Goal: Task Accomplishment & Management: Complete application form

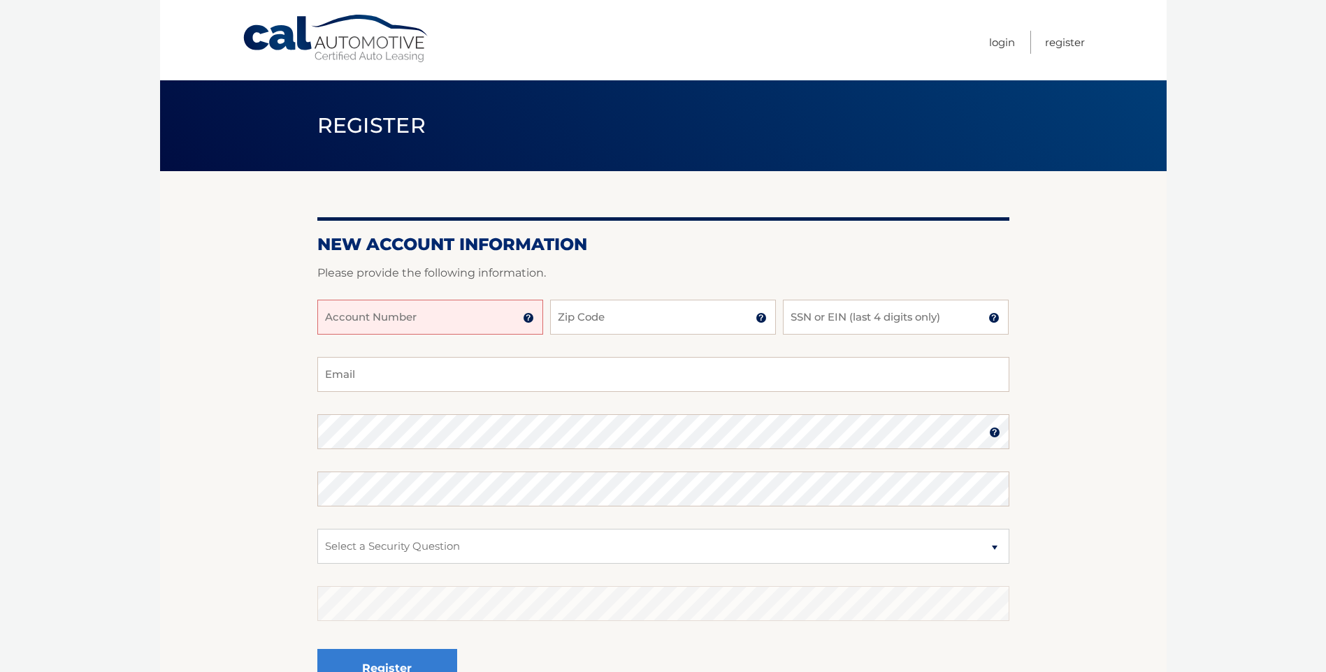
click at [528, 315] on img at bounding box center [528, 317] width 11 height 11
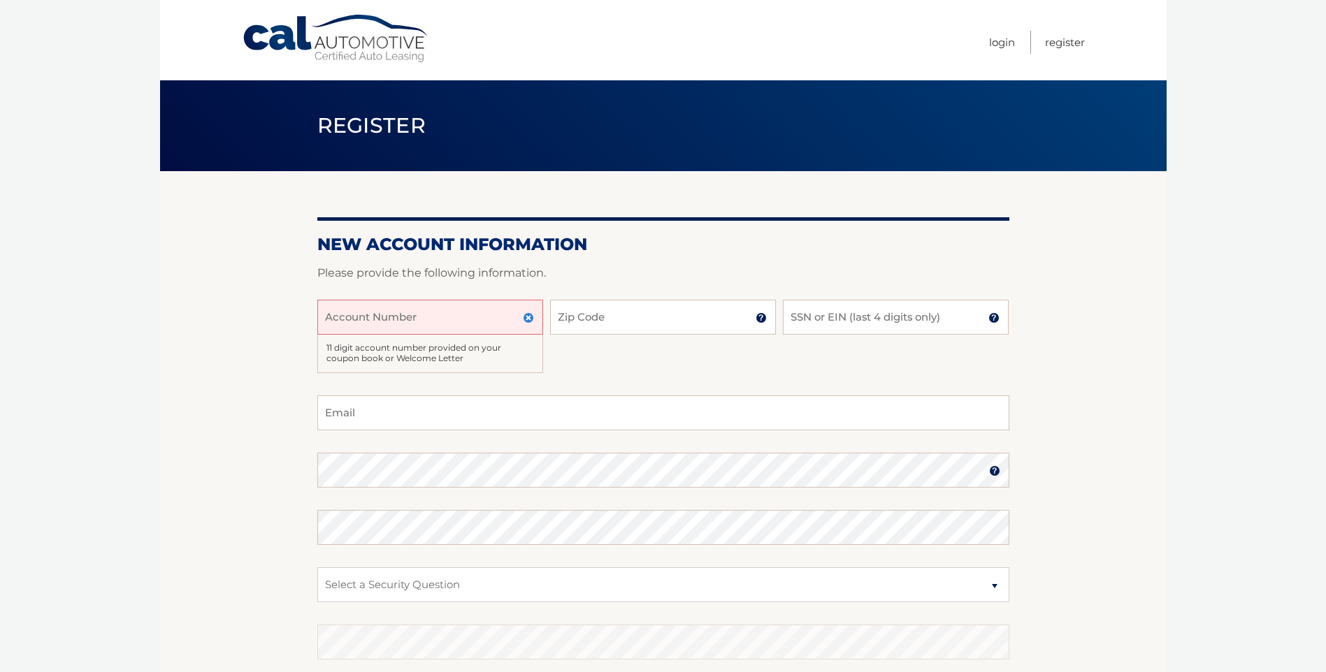
click at [473, 326] on input "Account Number" at bounding box center [430, 317] width 226 height 35
type input "44456023379"
click at [589, 315] on input "Zip Code" at bounding box center [663, 317] width 226 height 35
type input "11040"
click at [797, 309] on input "SSN or EIN (last 4 digits only)" at bounding box center [896, 317] width 226 height 35
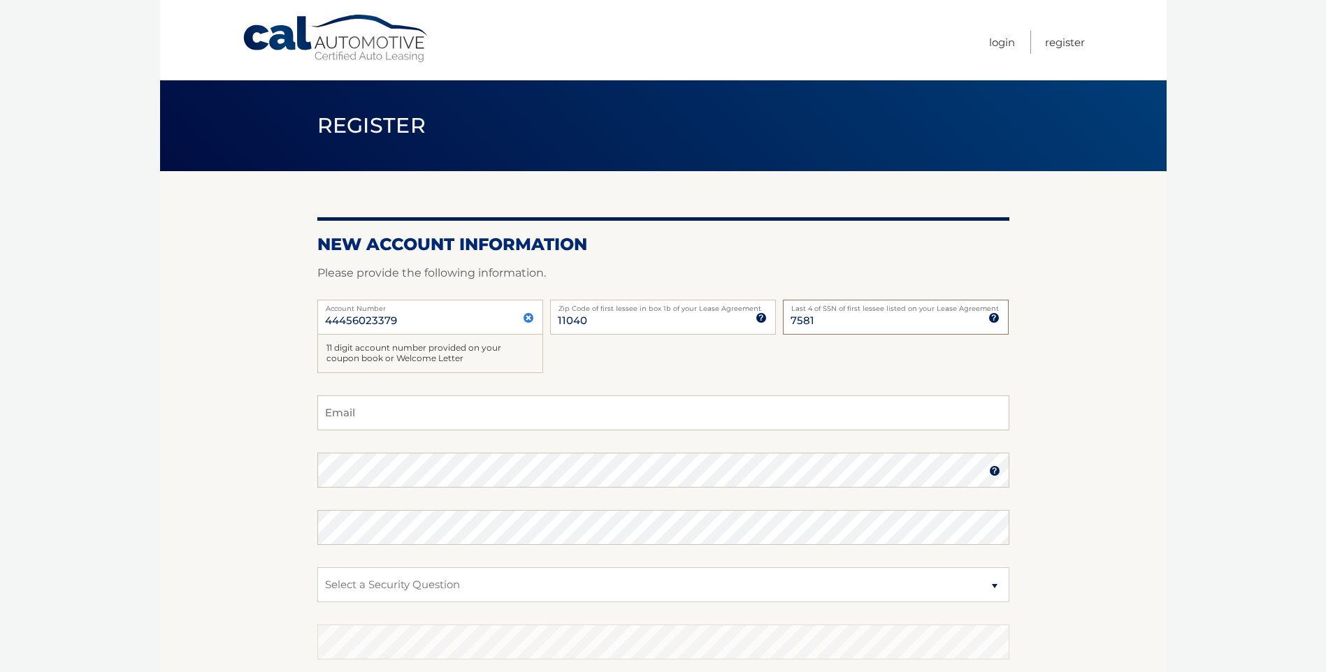
type input "7581"
click at [459, 416] on input "Email" at bounding box center [663, 413] width 692 height 35
type input "nfavale@outlook.com"
click at [993, 476] on img at bounding box center [994, 471] width 11 height 11
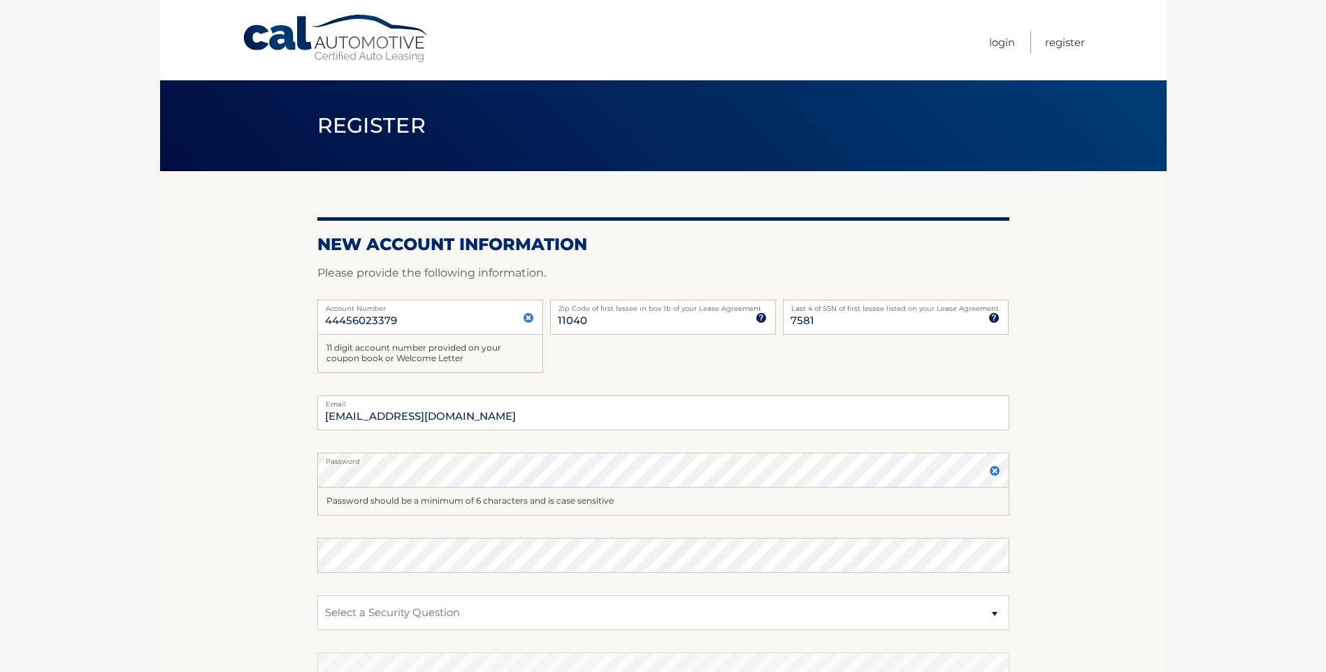
click at [991, 470] on img at bounding box center [994, 471] width 11 height 11
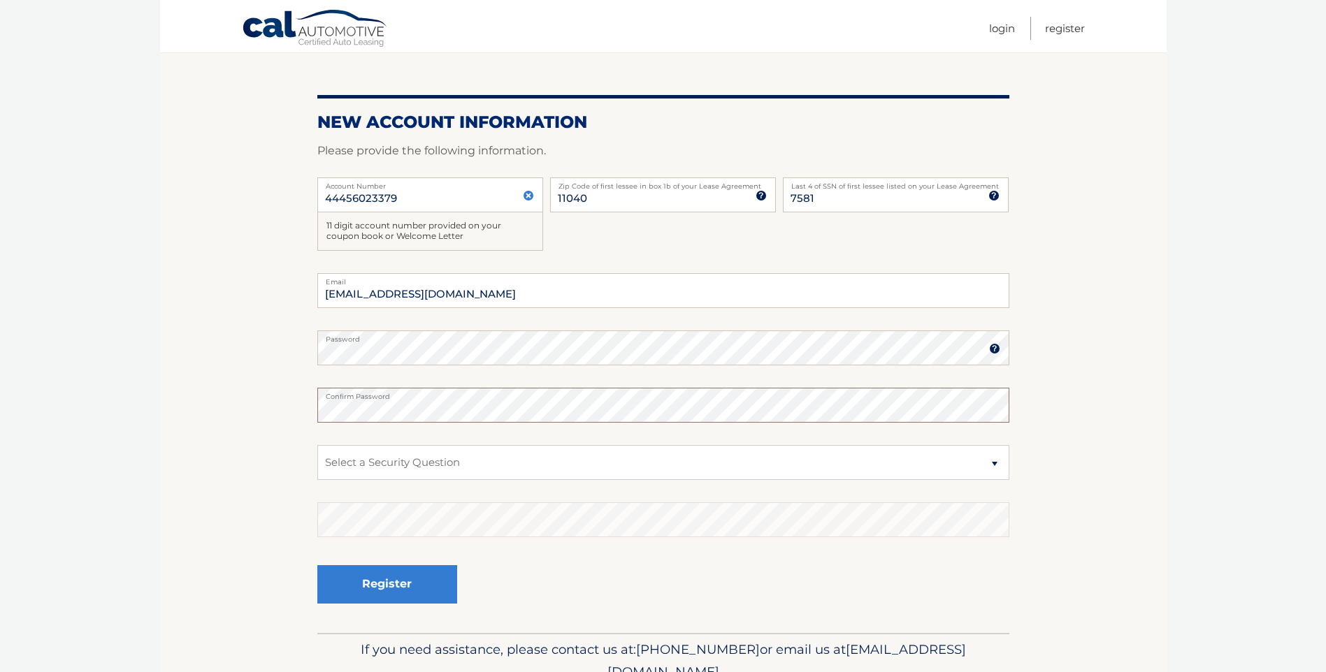
scroll to position [140, 0]
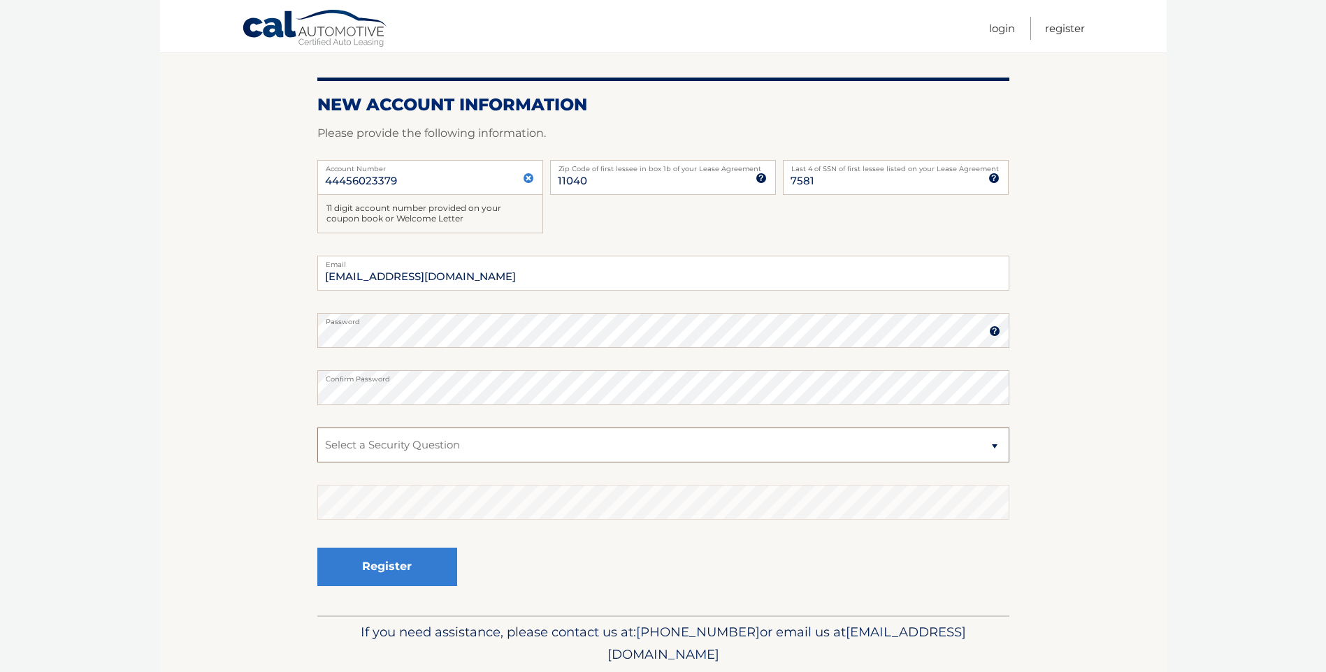
click at [416, 456] on select "Select a Security Question What was the name of your elementary school? What is…" at bounding box center [663, 445] width 692 height 35
select select "3"
click at [317, 428] on select "Select a Security Question What was the name of your elementary school? What is…" at bounding box center [663, 445] width 692 height 35
click at [406, 563] on button "Register" at bounding box center [387, 567] width 140 height 38
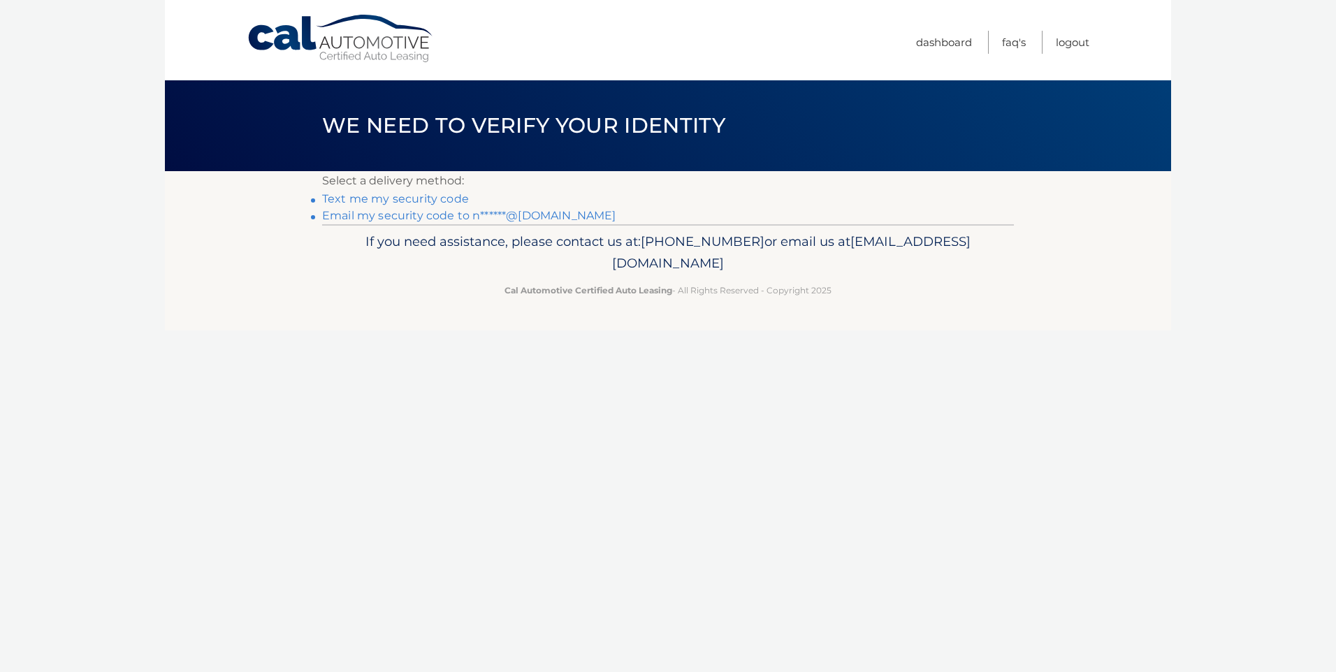
click at [396, 199] on link "Text me my security code" at bounding box center [395, 198] width 147 height 13
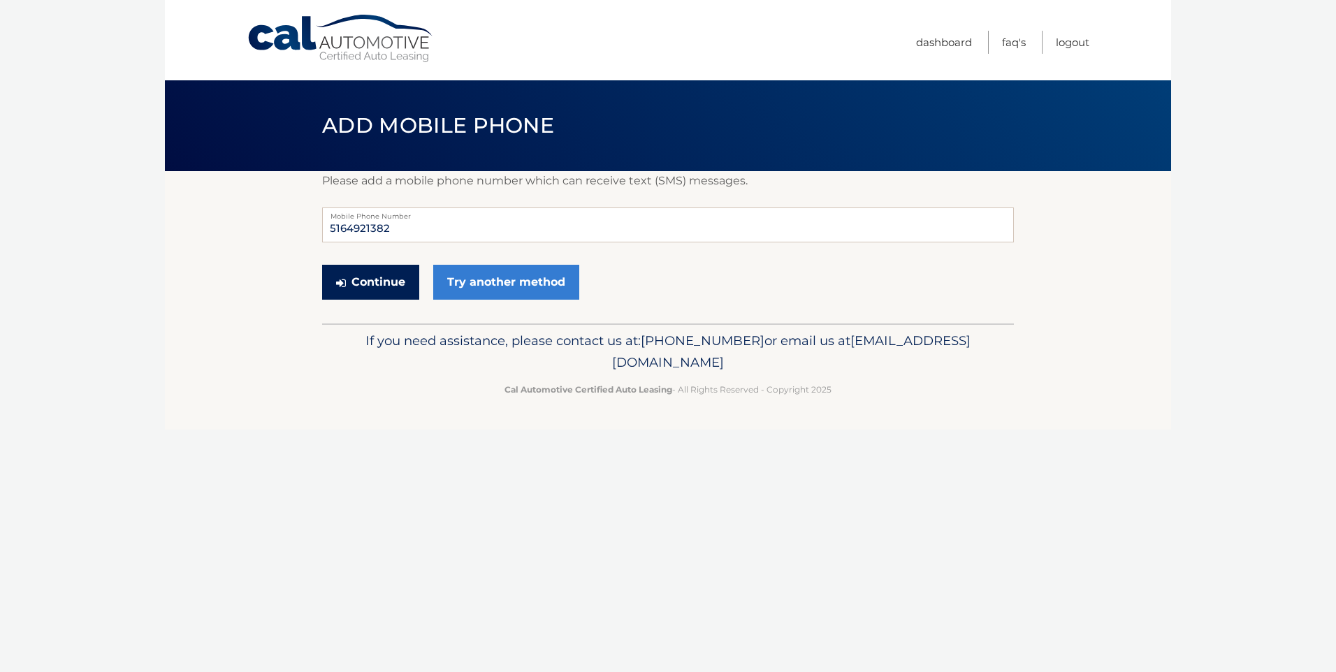
click at [385, 284] on button "Continue" at bounding box center [370, 282] width 97 height 35
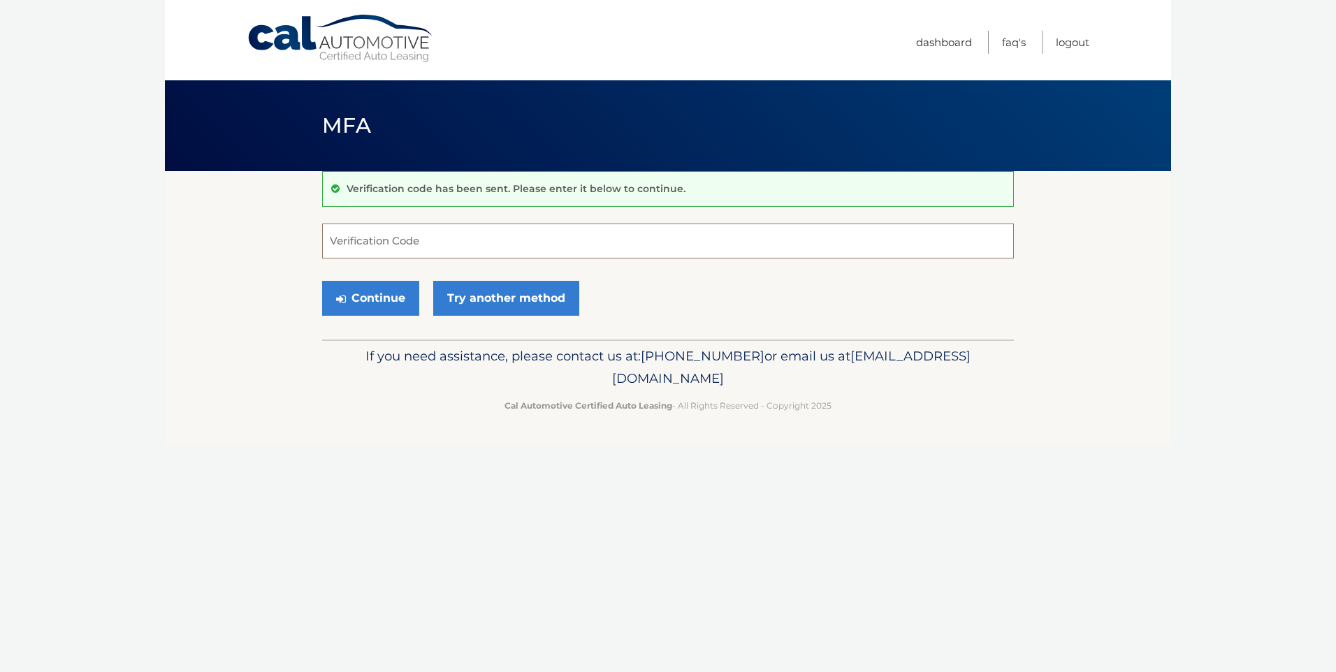
click at [409, 244] on input "Verification Code" at bounding box center [668, 241] width 692 height 35
type input "468559"
click at [382, 306] on button "Continue" at bounding box center [370, 298] width 97 height 35
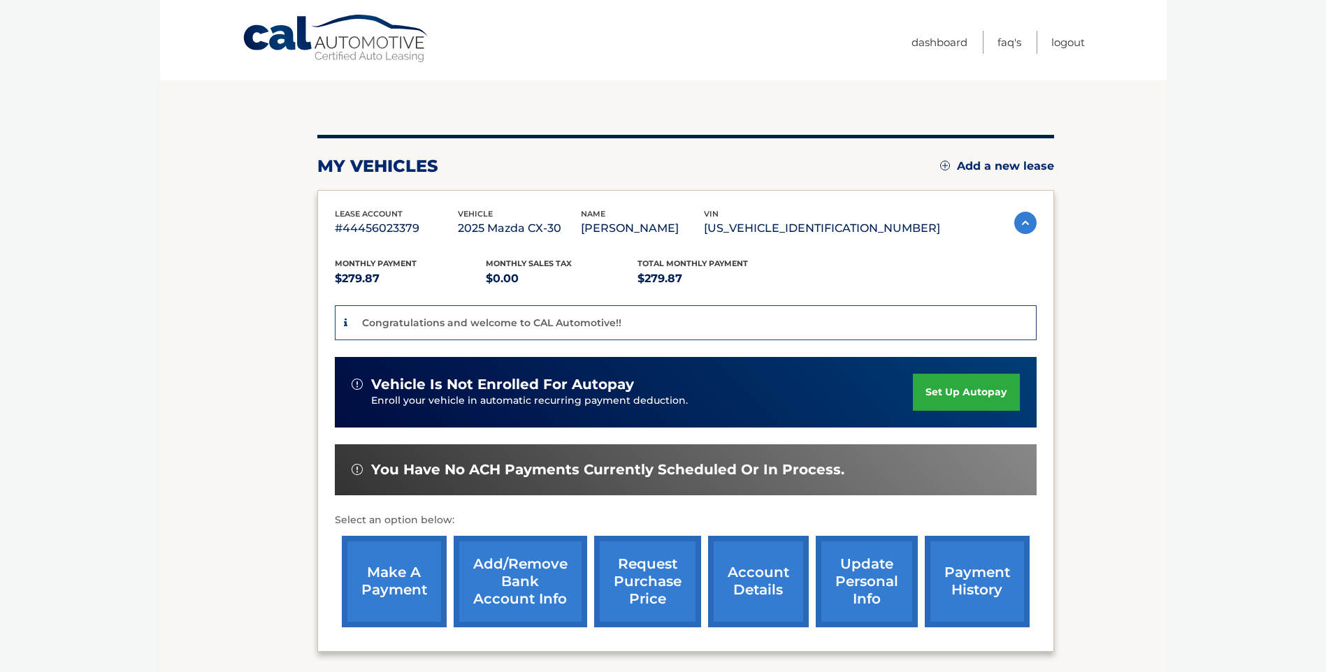
scroll to position [17, 0]
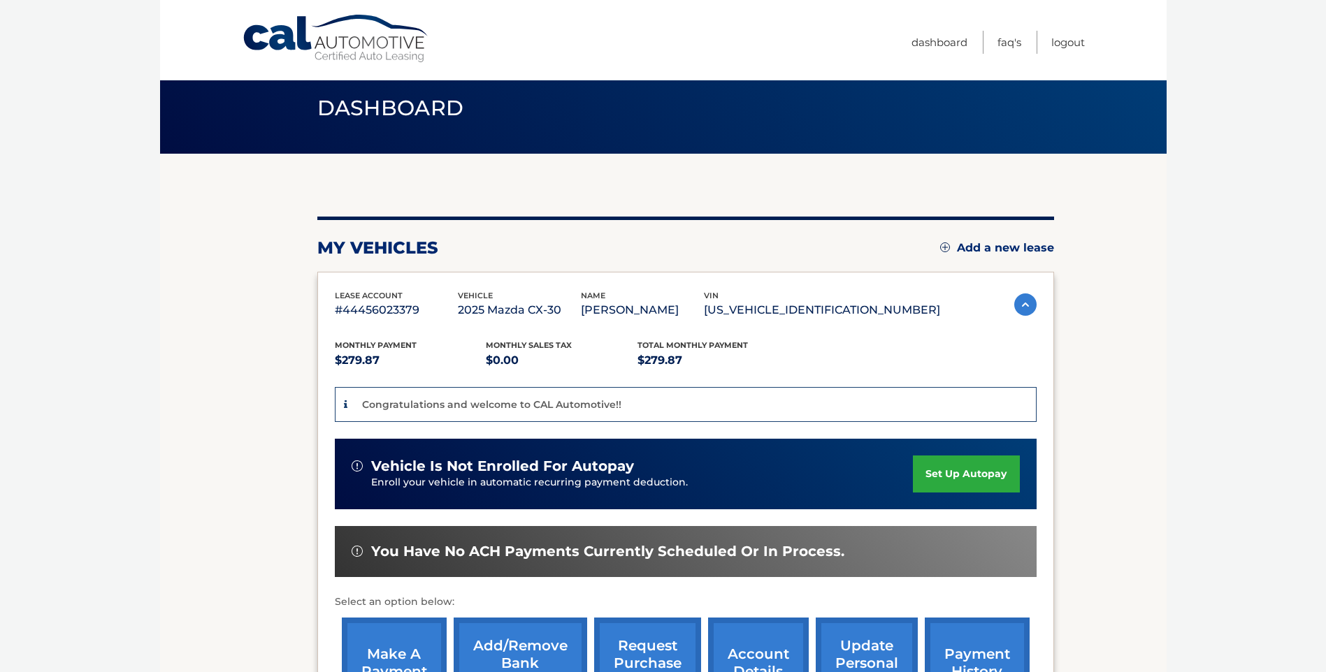
click at [952, 471] on link "set up autopay" at bounding box center [966, 474] width 106 height 37
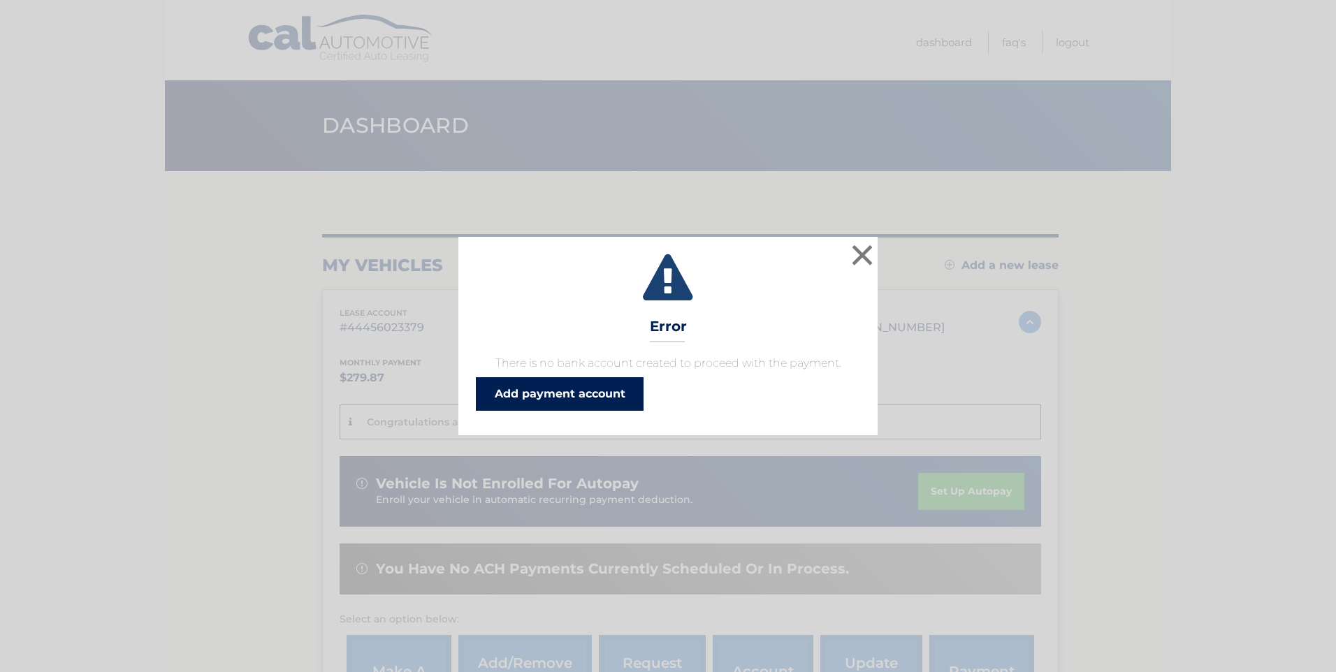
click at [551, 397] on link "Add payment account" at bounding box center [560, 394] width 168 height 34
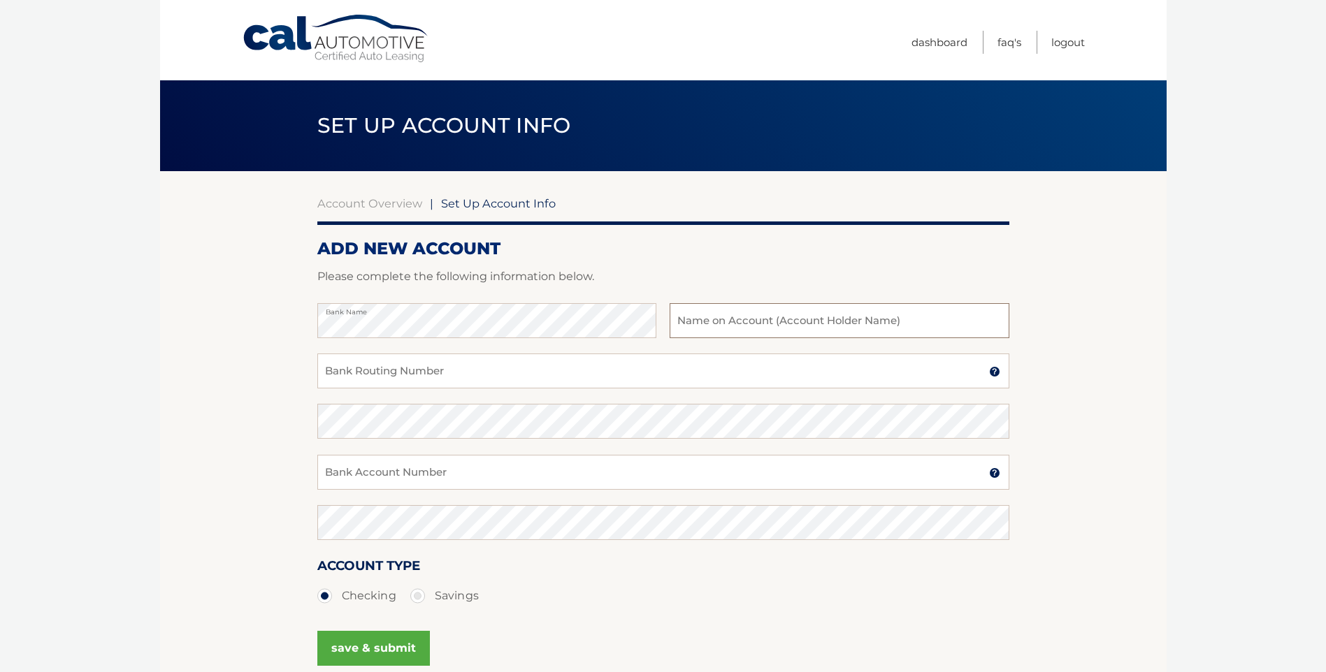
click at [738, 322] on input "text" at bounding box center [839, 320] width 339 height 35
type input "Nicholas Favale"
click at [514, 379] on input "Bank Routing Number" at bounding box center [663, 371] width 692 height 35
type input "031100649"
click at [419, 459] on input "Bank Account Number" at bounding box center [663, 472] width 692 height 35
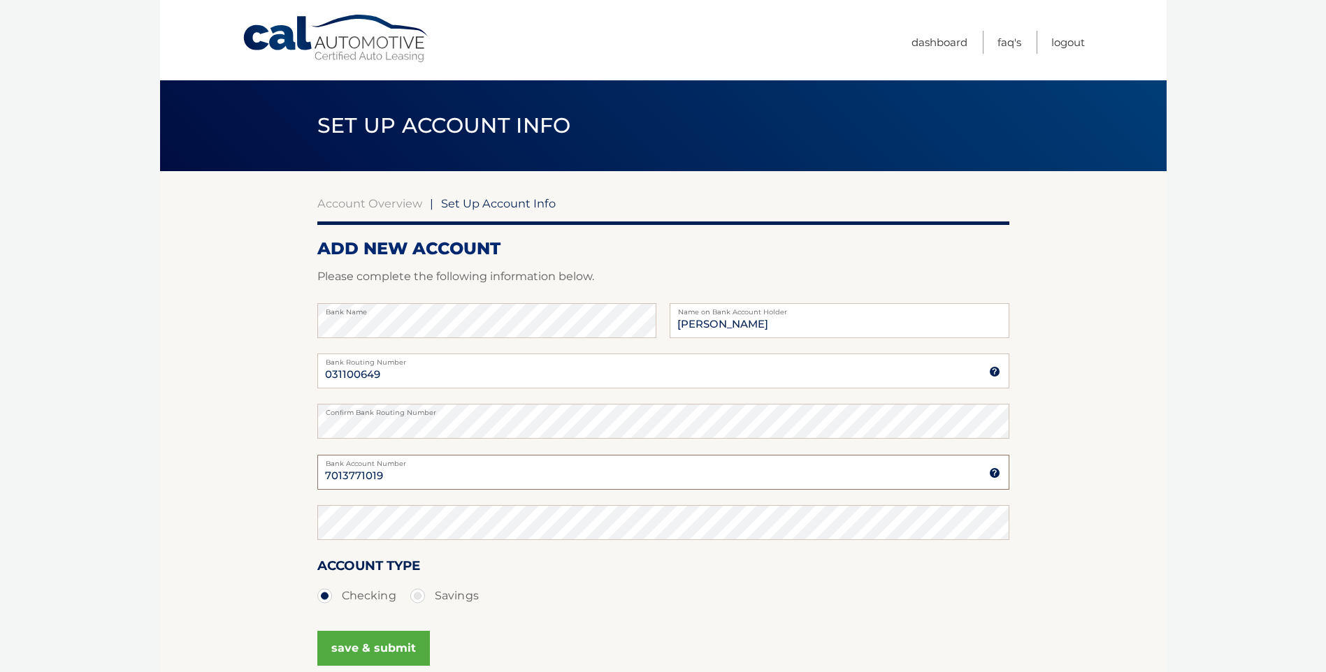
type input "7013771019"
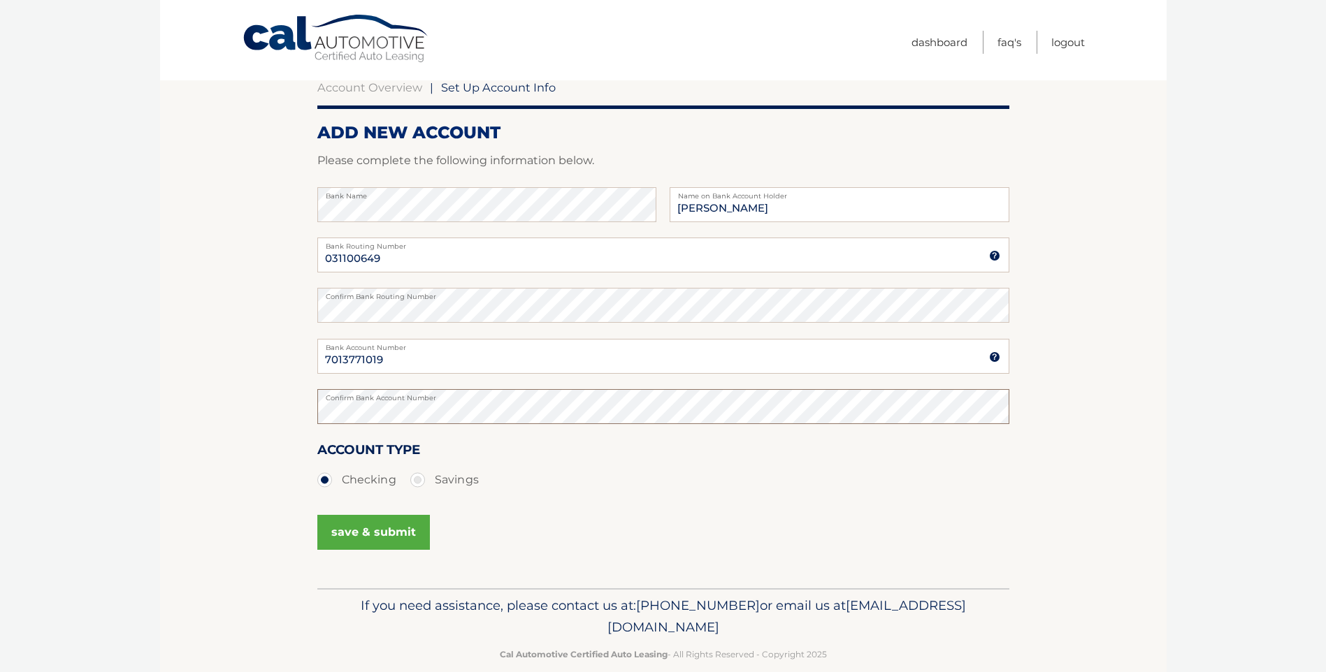
scroll to position [138, 0]
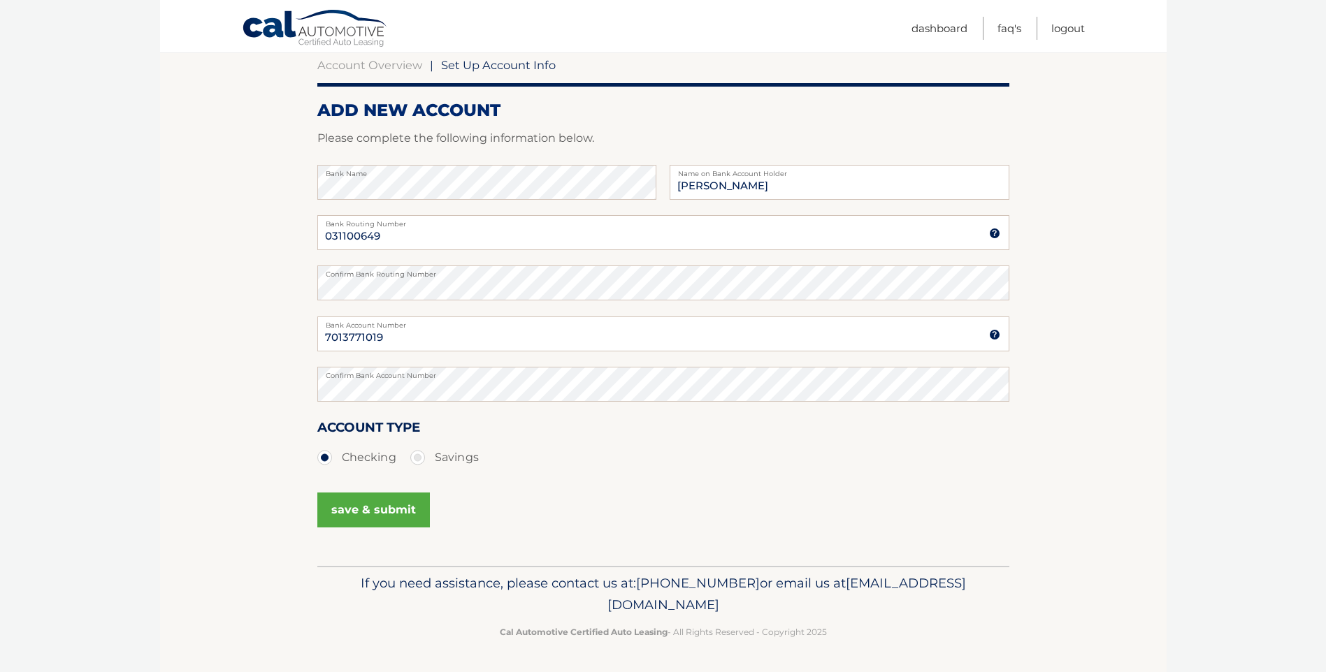
click at [392, 509] on button "save & submit" at bounding box center [373, 510] width 113 height 35
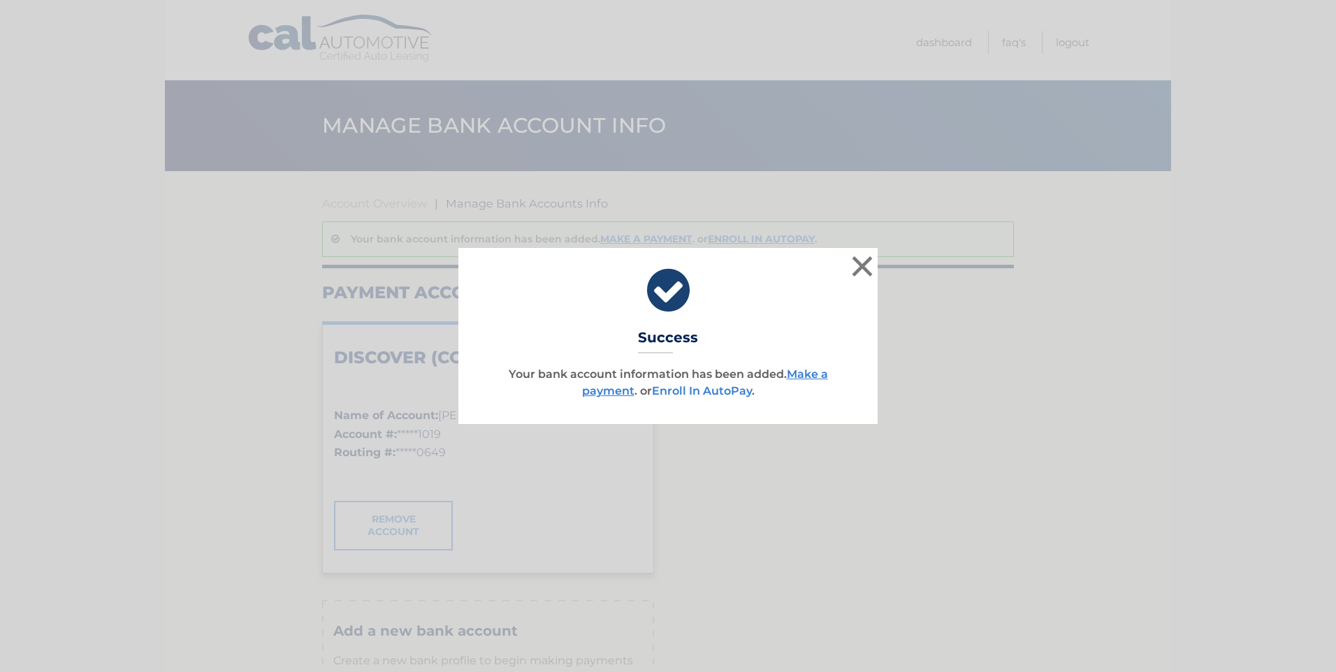
click at [708, 389] on link "Enroll In AutoPay" at bounding box center [702, 390] width 100 height 13
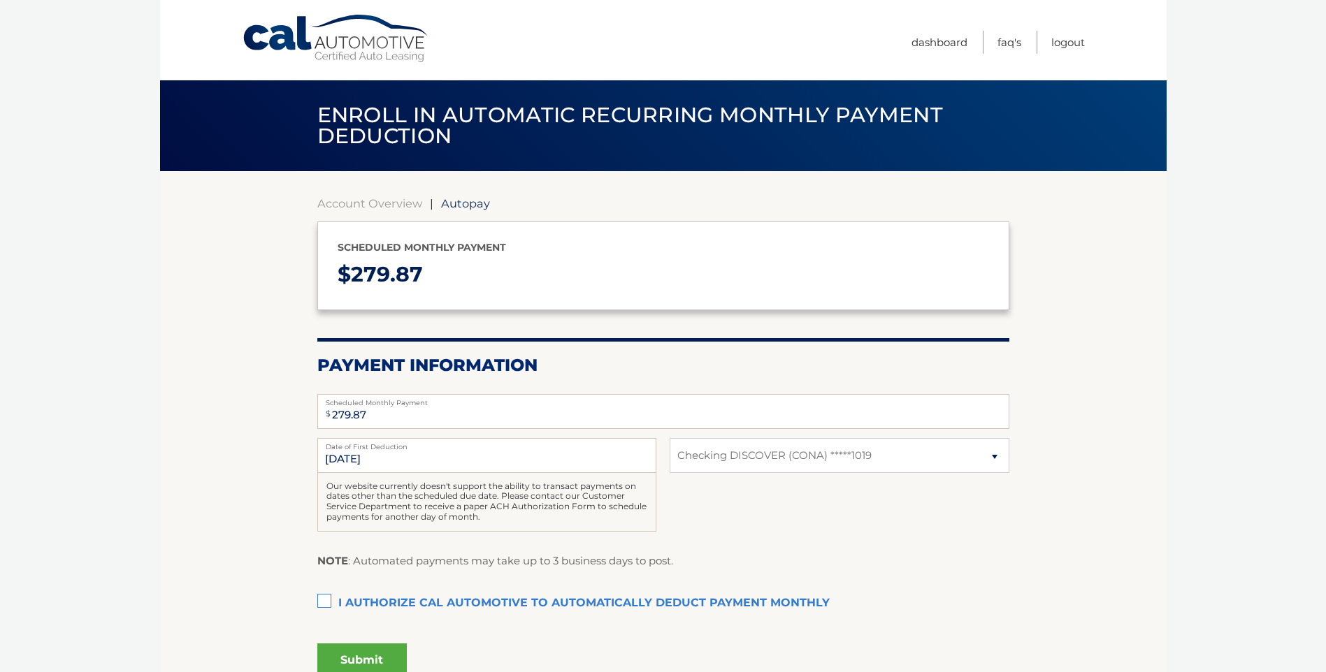
select select "YzhkMTZkMzQtN2ZmMS00MTU1LWJlMDQtYWU1ZjkxMmRjNzhl"
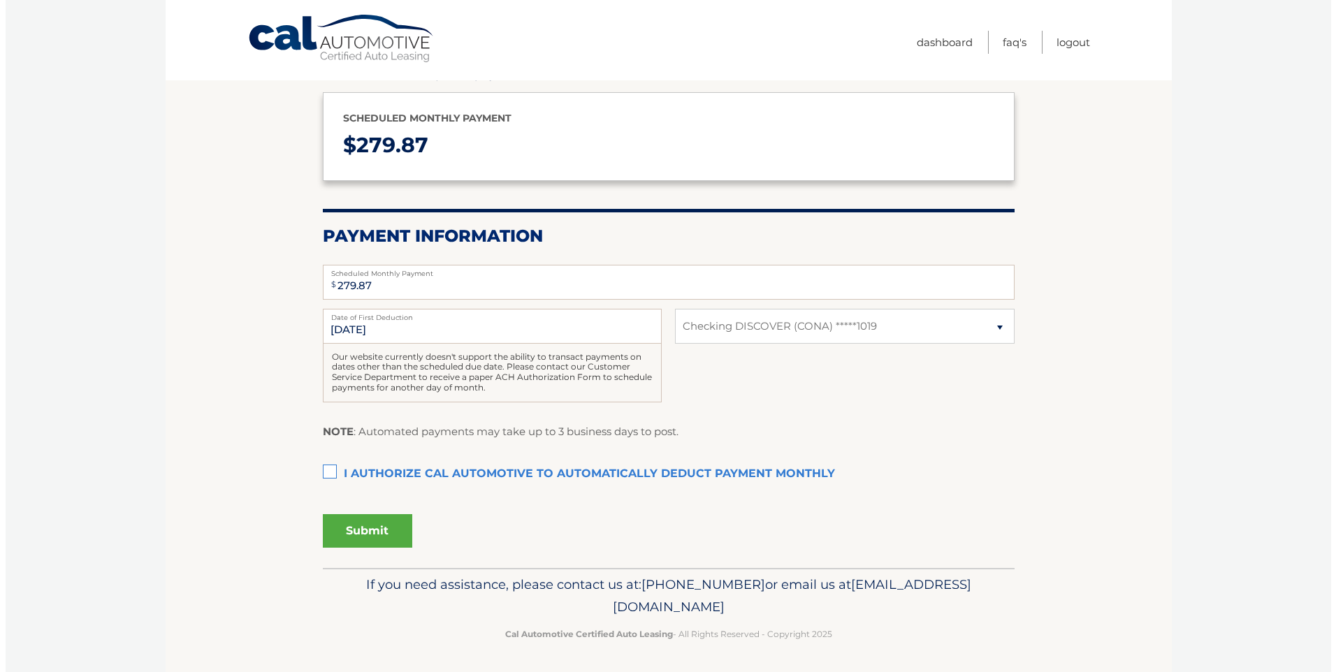
scroll to position [131, 0]
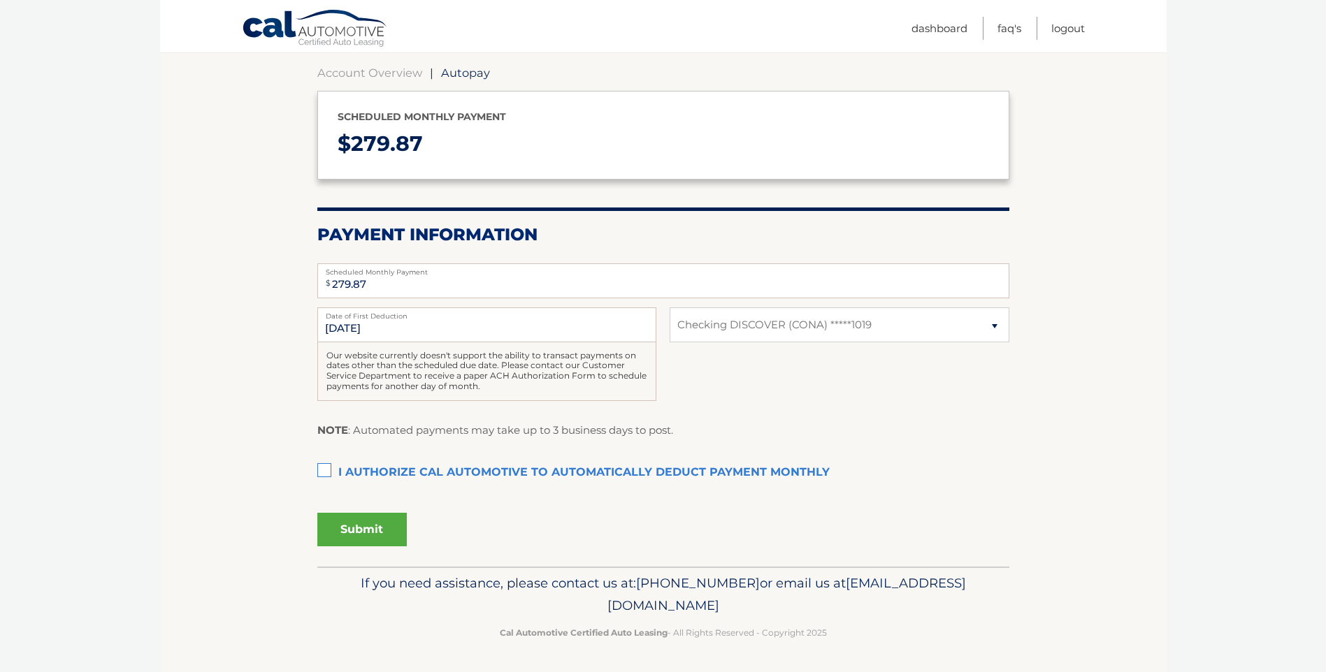
click at [320, 472] on label "I authorize cal automotive to automatically deduct payment monthly This checkbo…" at bounding box center [663, 473] width 692 height 28
click at [0, 0] on input "I authorize cal automotive to automatically deduct payment monthly This checkbo…" at bounding box center [0, 0] width 0 height 0
click at [370, 536] on button "Submit" at bounding box center [361, 530] width 89 height 34
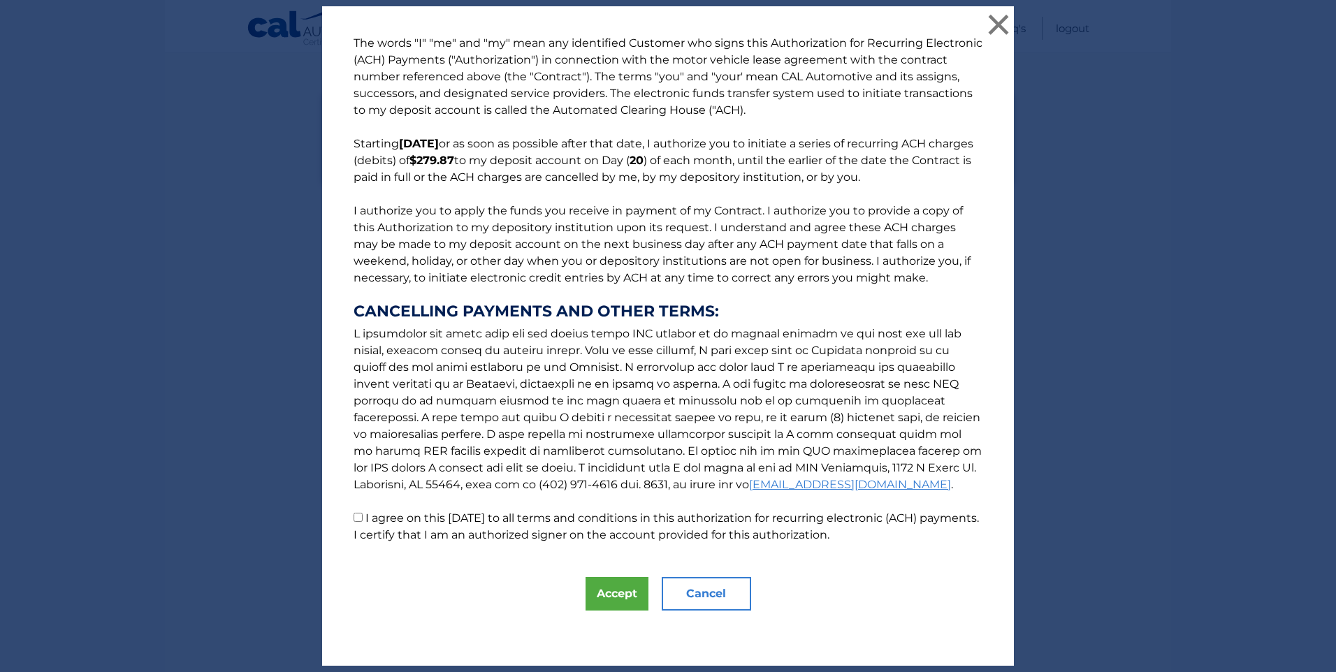
click at [484, 521] on label "I agree on this 10/09/2025 to all terms and conditions in this authorization fo…" at bounding box center [667, 527] width 626 height 30
click at [363, 521] on input "I agree on this 10/09/2025 to all terms and conditions in this authorization fo…" at bounding box center [358, 517] width 9 height 9
checkbox input "true"
click at [619, 580] on button "Accept" at bounding box center [617, 594] width 63 height 34
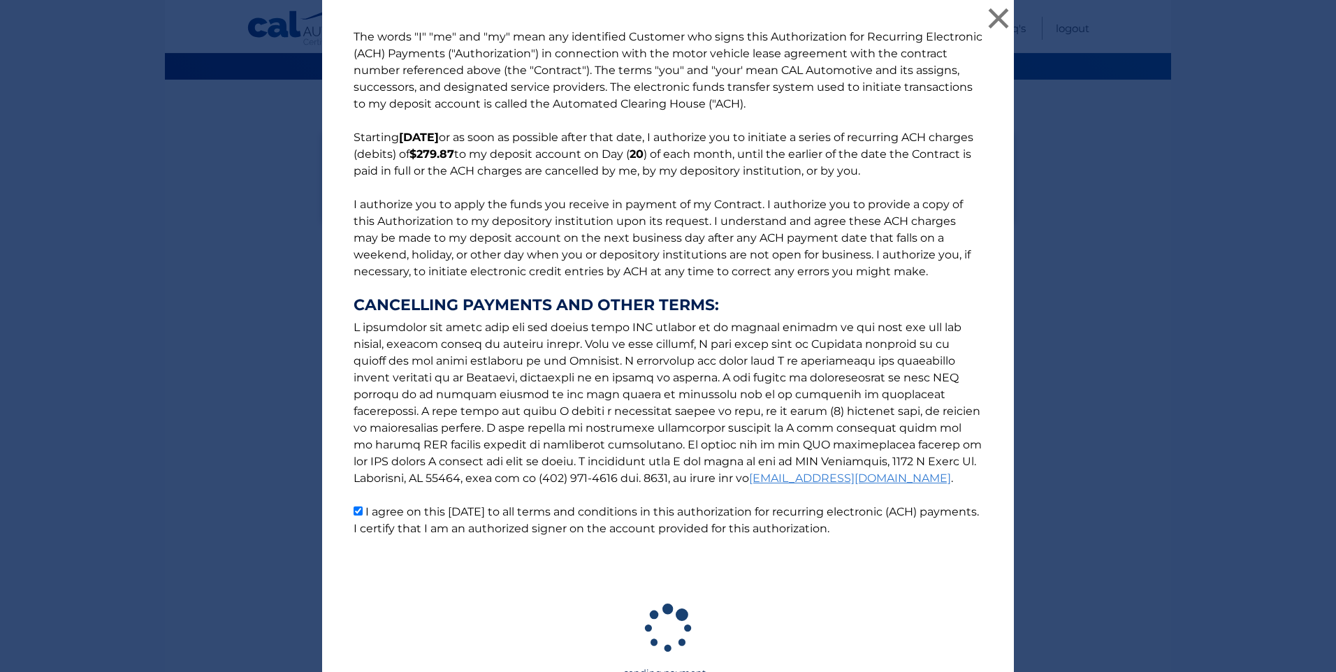
scroll to position [92, 0]
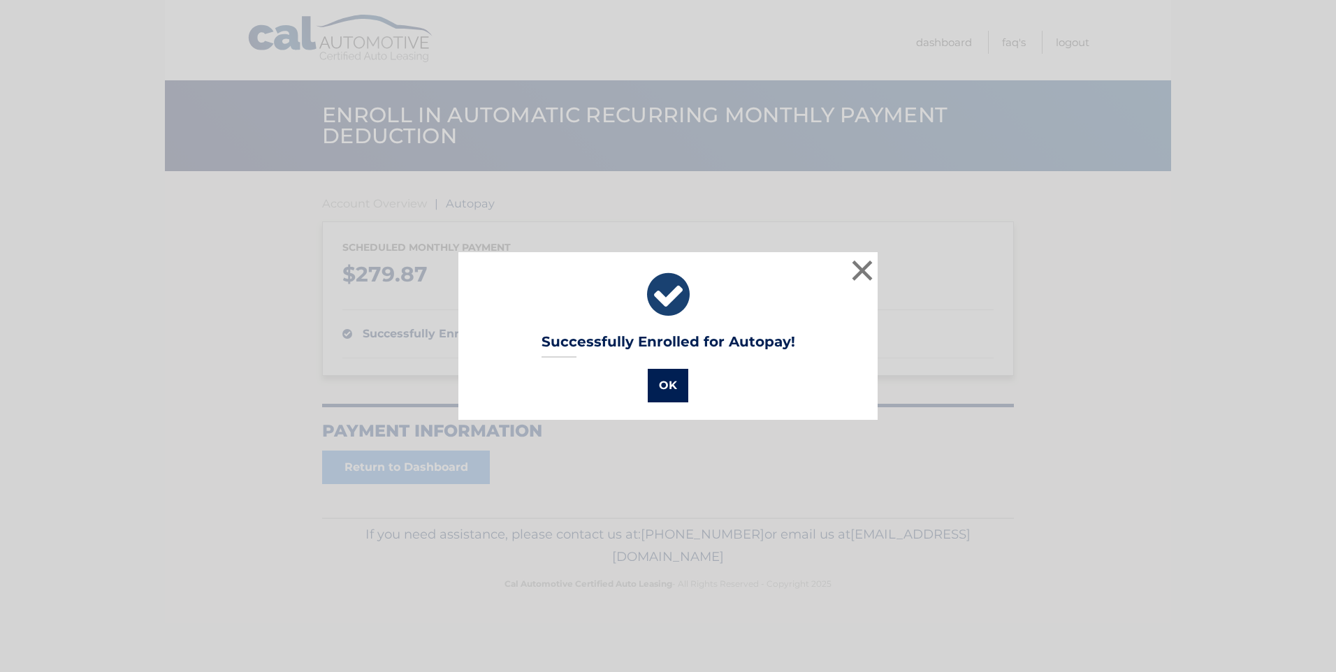
click at [679, 394] on button "OK" at bounding box center [668, 386] width 41 height 34
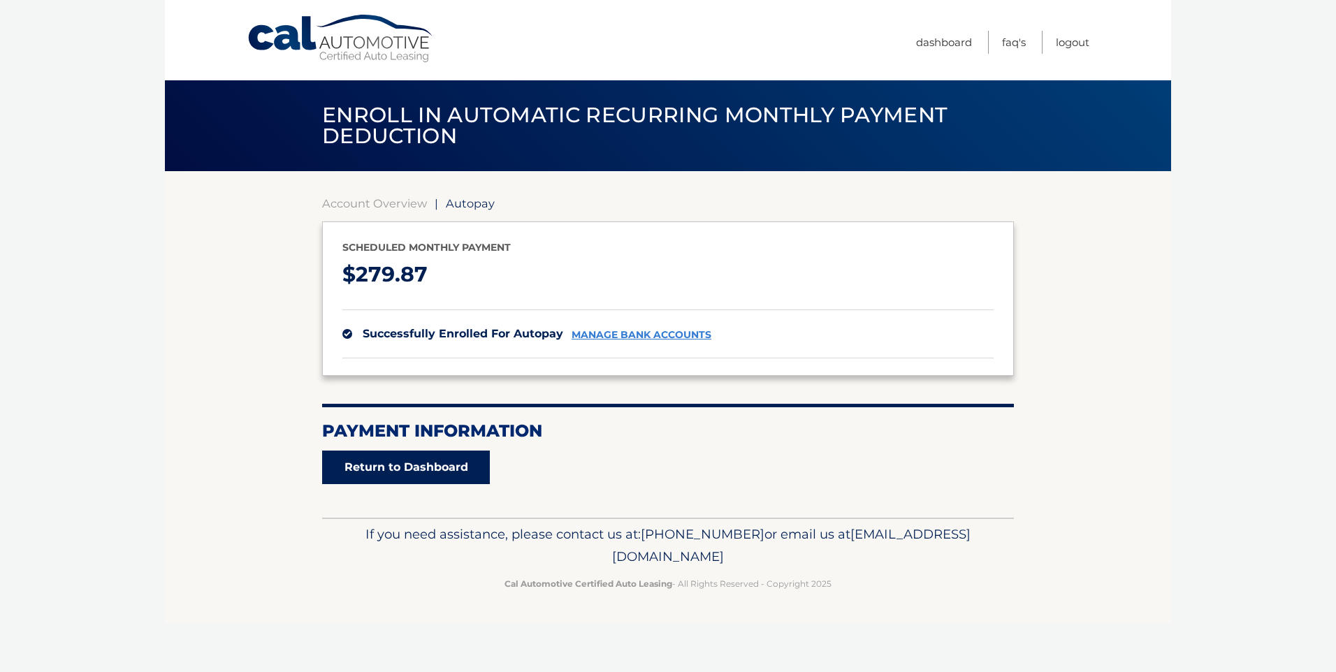
click at [440, 465] on link "Return to Dashboard" at bounding box center [406, 468] width 168 height 34
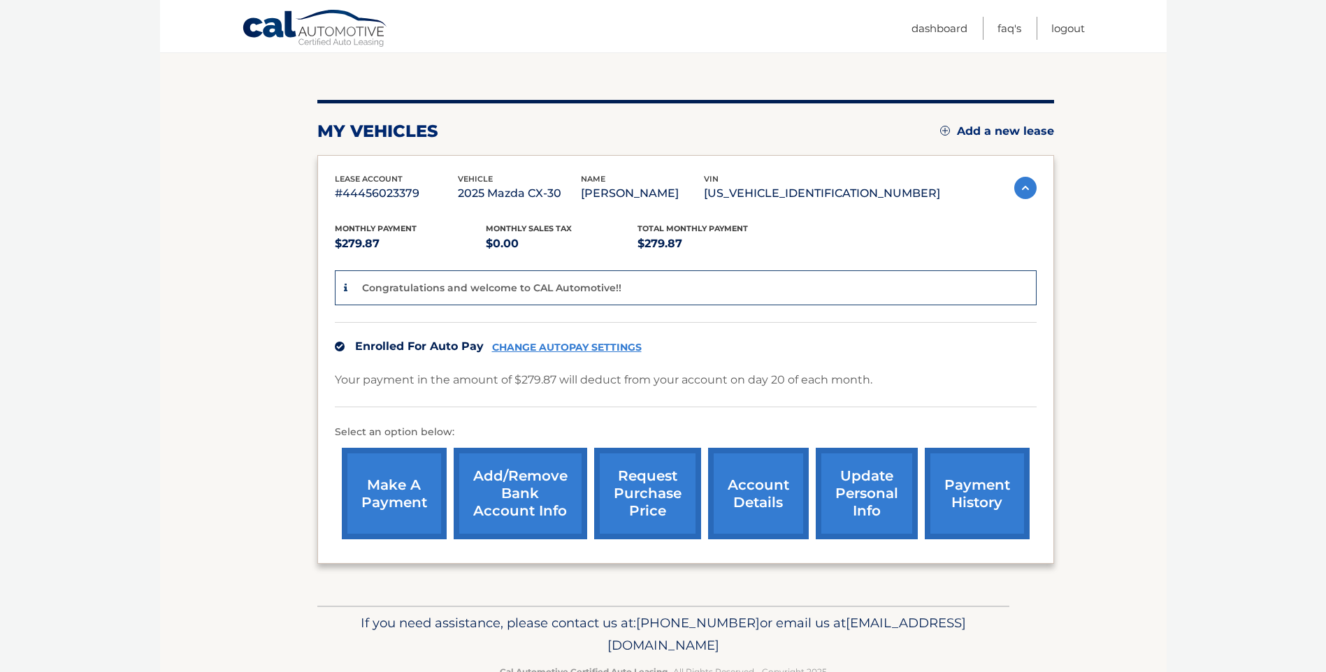
scroll to position [140, 0]
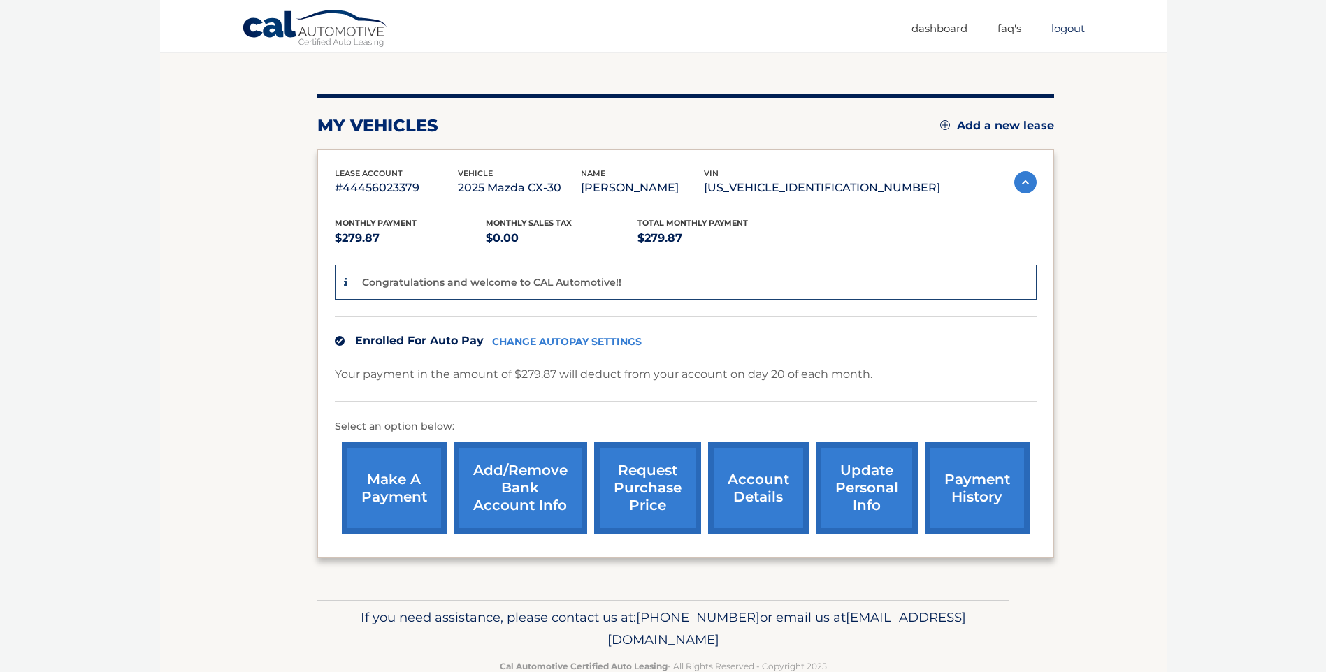
click at [1065, 31] on link "Logout" at bounding box center [1068, 28] width 34 height 23
